Goal: Task Accomplishment & Management: Use online tool/utility

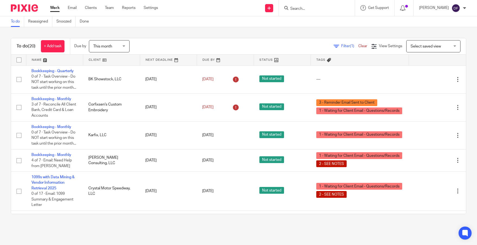
scroll to position [429, 0]
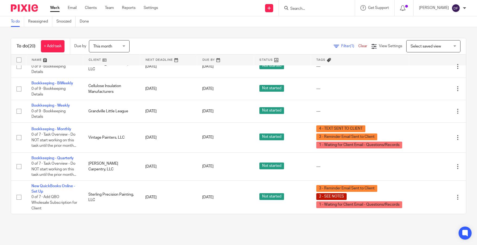
click at [311, 9] on input "Search" at bounding box center [314, 9] width 49 height 5
drag, startPoint x: 309, startPoint y: 9, endPoint x: 285, endPoint y: 8, distance: 23.1
click at [285, 8] on div "3rd No results found. Try searching for the name of a client or contact..." at bounding box center [317, 8] width 76 height 16
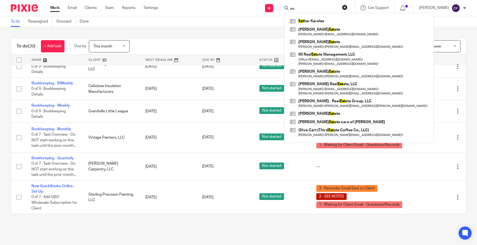
type input "e"
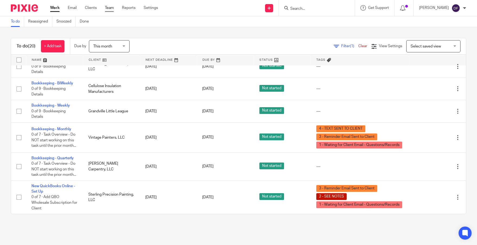
click at [106, 8] on link "Team" at bounding box center [109, 7] width 9 height 5
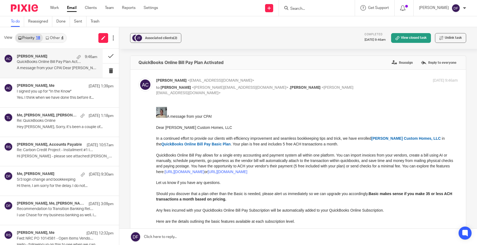
click at [60, 34] on link "Other 4" at bounding box center [54, 38] width 23 height 9
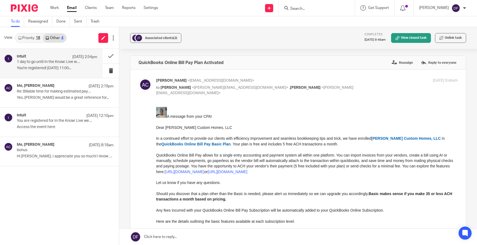
click at [52, 71] on div "Intuit Aug 20 2:54pm 1 day to go until In the Know: Live webinar You're registe…" at bounding box center [57, 63] width 81 height 18
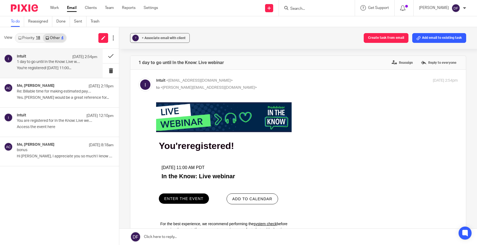
click at [178, 197] on span "ENTER THE EVENT" at bounding box center [183, 198] width 39 height 4
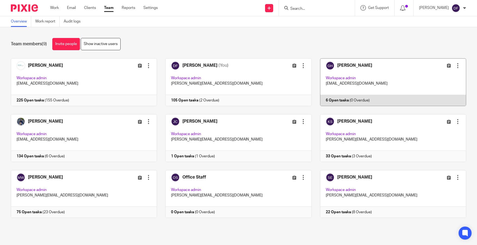
click at [363, 68] on link at bounding box center [389, 82] width 155 height 48
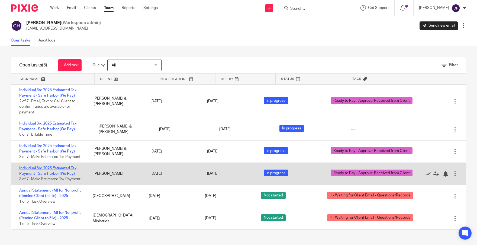
click at [63, 167] on link "Individual 3rd 2025 Estimated Tax Payment - Safe Harbor (We Pay)" at bounding box center [47, 170] width 57 height 9
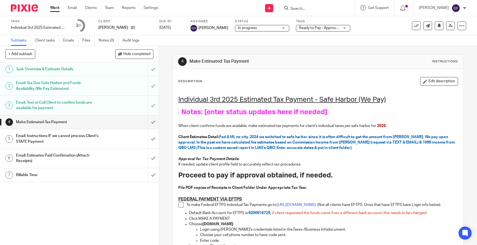
click at [104, 174] on div "Billable Time" at bounding box center [79, 175] width 126 height 8
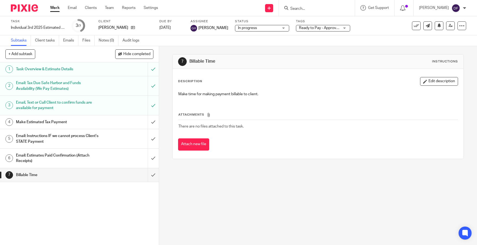
click at [97, 156] on div "Email: Estimates Paid Confirmation (Attach Receipts)" at bounding box center [79, 158] width 126 height 14
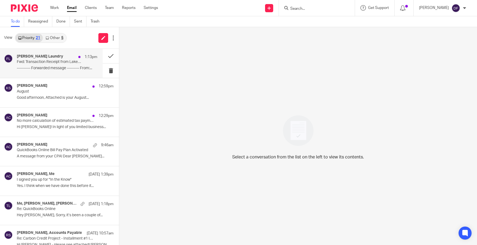
click at [46, 57] on div "[PERSON_NAME] Laundry 1:13pm" at bounding box center [57, 56] width 81 height 5
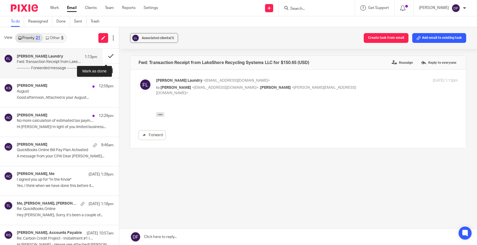
click at [109, 54] on button at bounding box center [111, 56] width 16 height 14
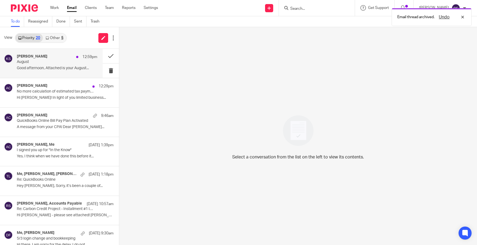
click at [62, 66] on div "[PERSON_NAME] 12:59pm August Good afternoon, Attached is your August..." at bounding box center [57, 63] width 81 height 18
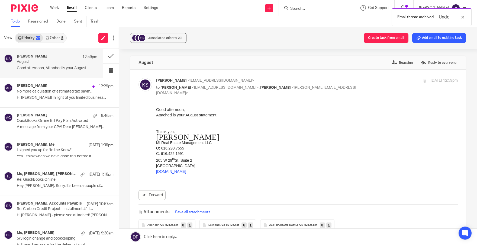
click at [425, 38] on button "Add email to existing task" at bounding box center [439, 38] width 54 height 10
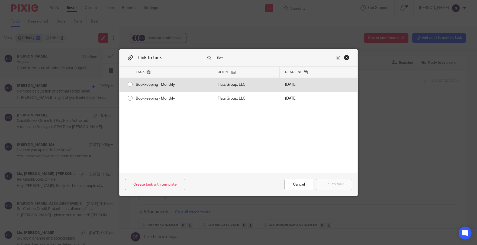
type input "flat"
click at [329, 82] on div at bounding box center [338, 85] width 39 height 14
radio input "true"
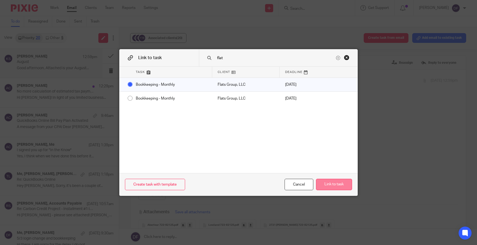
click at [336, 183] on button "Link to task" at bounding box center [334, 185] width 36 height 12
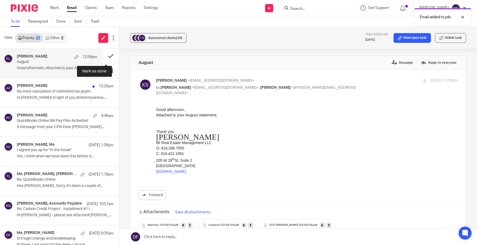
click at [106, 53] on button at bounding box center [111, 56] width 16 height 14
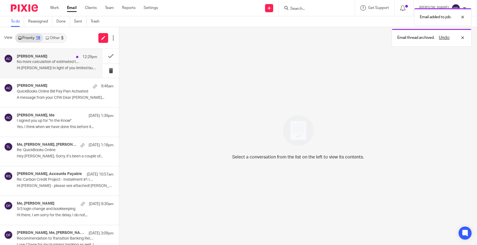
click at [18, 60] on p "No more calculation of estimated tax payments" at bounding box center [49, 62] width 65 height 5
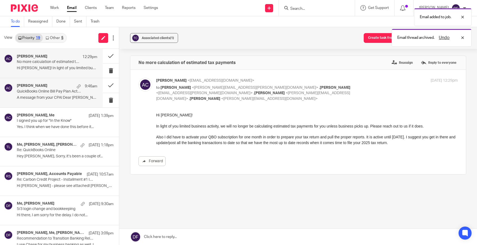
click at [47, 87] on div "[PERSON_NAME] 9:46am" at bounding box center [57, 86] width 81 height 5
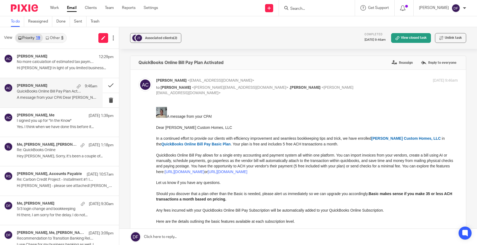
click at [60, 38] on link "Other 5" at bounding box center [54, 38] width 23 height 9
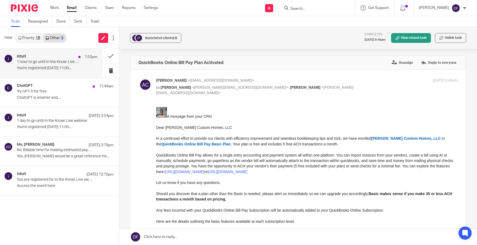
click at [54, 63] on p "1 hour to go until In the Know: Live webinar" at bounding box center [49, 62] width 65 height 5
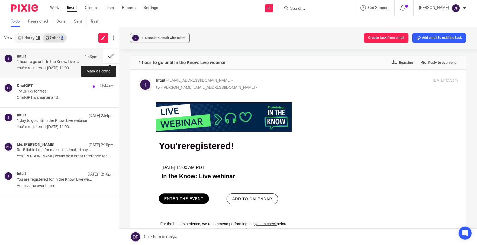
click at [110, 54] on button at bounding box center [111, 56] width 16 height 14
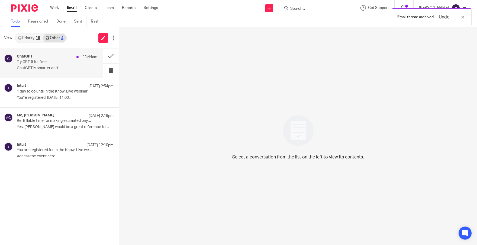
click at [45, 62] on p "Try GPT-5 for free" at bounding box center [49, 62] width 65 height 5
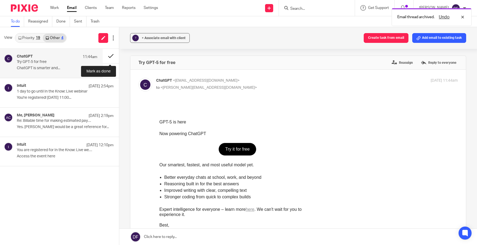
click at [115, 55] on button at bounding box center [111, 56] width 16 height 14
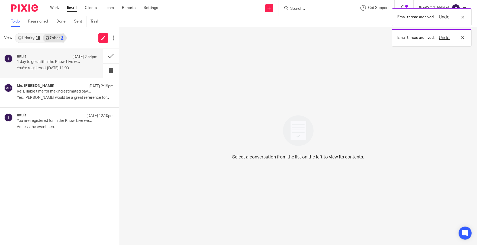
click at [62, 66] on p "You're registered! [DATE] 11:00..." at bounding box center [57, 68] width 81 height 5
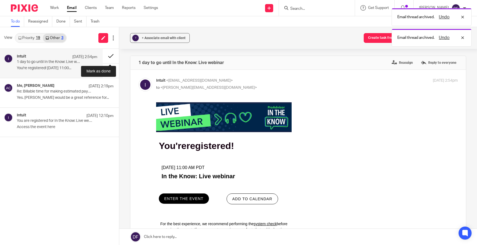
click at [108, 55] on button at bounding box center [111, 56] width 16 height 14
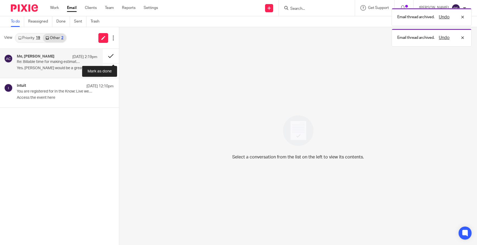
click at [112, 54] on button at bounding box center [111, 56] width 16 height 14
click at [110, 54] on button at bounding box center [111, 56] width 16 height 14
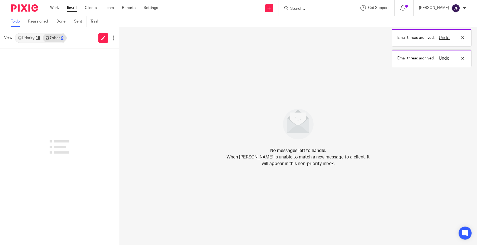
click at [30, 37] on link "Priority 19" at bounding box center [28, 38] width 27 height 9
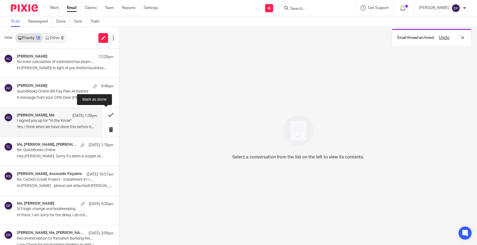
click at [107, 113] on button at bounding box center [111, 115] width 16 height 14
